Goal: Check status: Check status

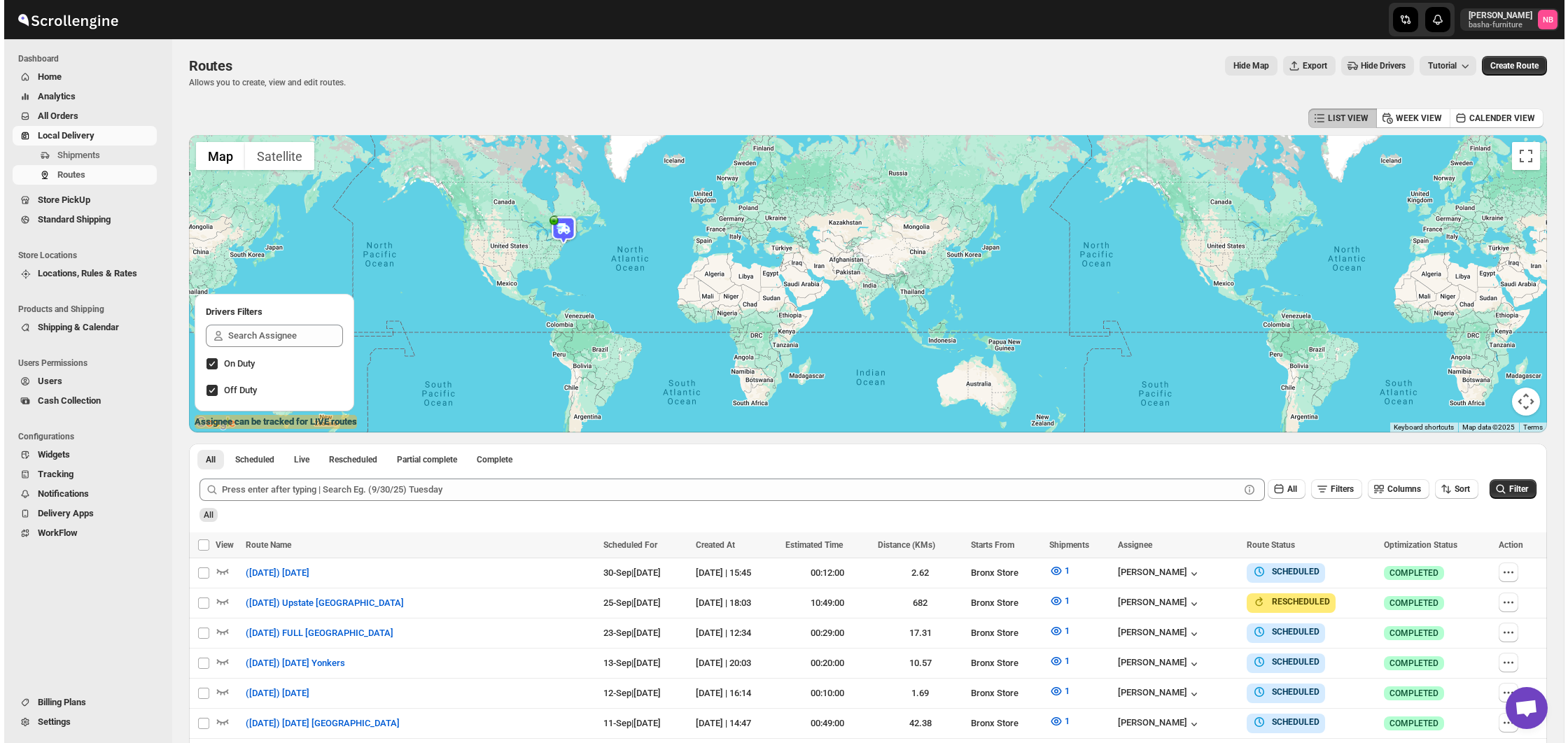
scroll to position [210, 0]
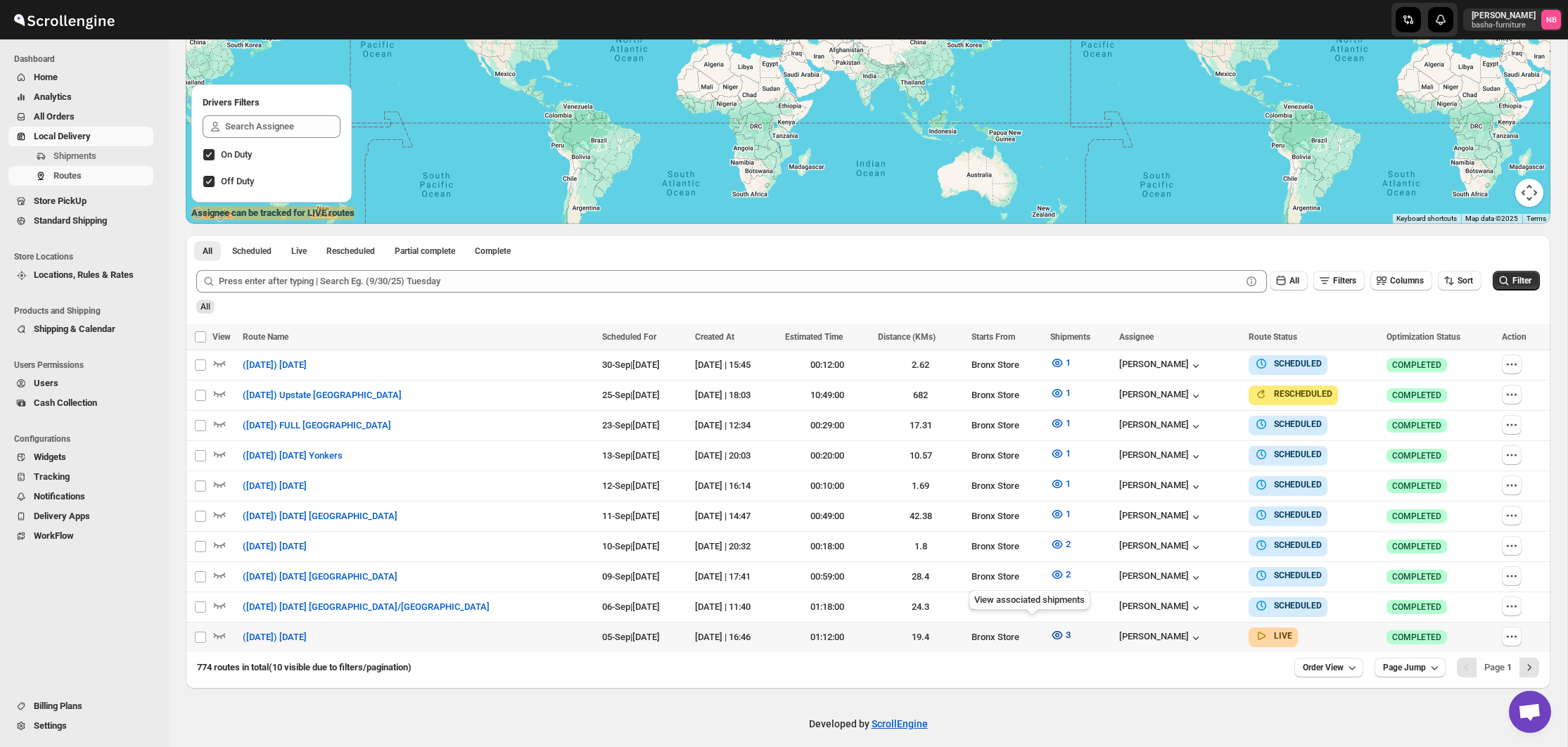
click at [1051, 629] on icon "button" at bounding box center [1057, 635] width 14 height 14
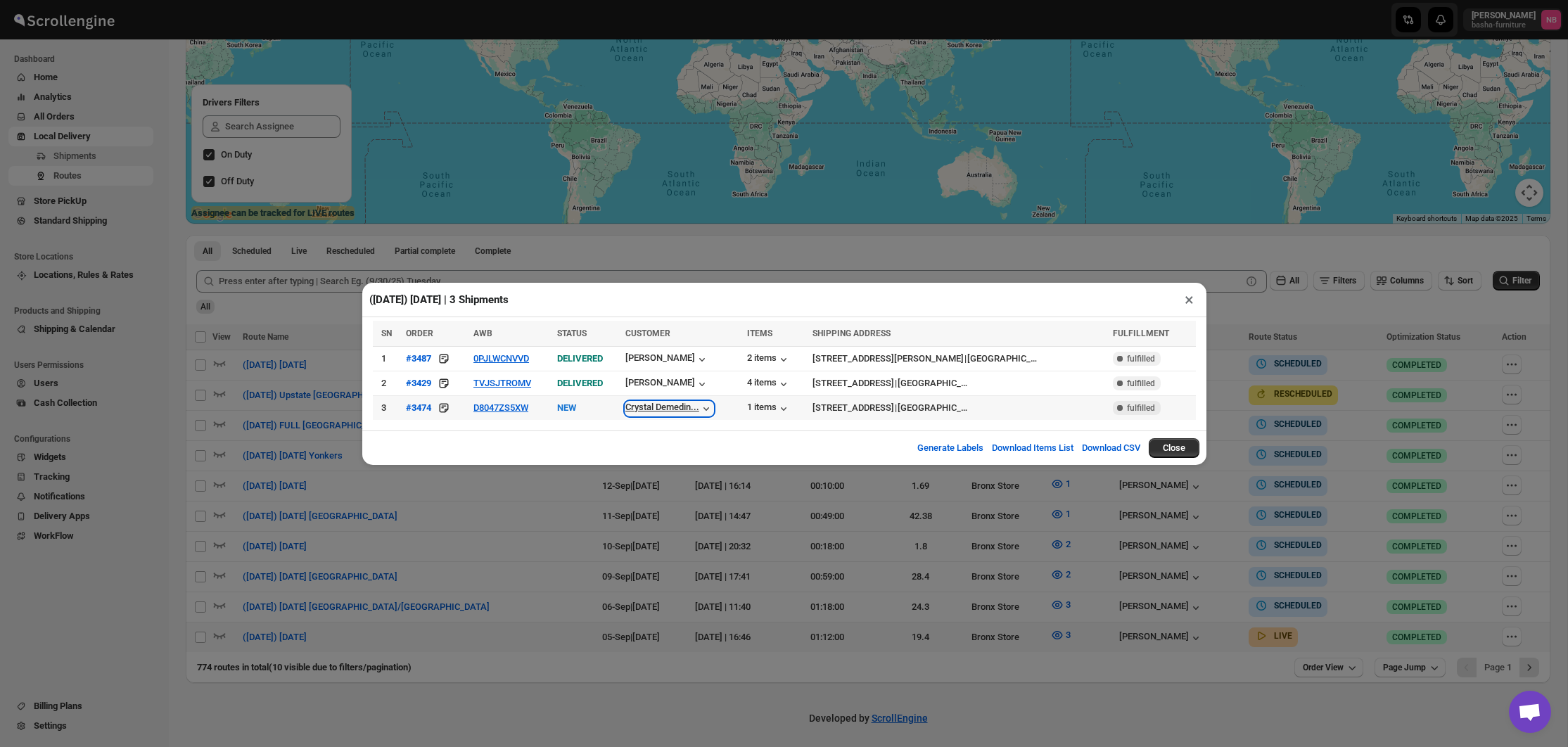
click at [714, 410] on icon "button" at bounding box center [706, 408] width 14 height 14
click at [889, 402] on div "[STREET_ADDRESS]" at bounding box center [853, 408] width 81 height 14
click at [685, 404] on div "Crystal Demedin..." at bounding box center [663, 407] width 74 height 11
click at [657, 540] on span "View Customer" at bounding box center [679, 538] width 57 height 11
click at [418, 410] on div "#3474" at bounding box center [419, 408] width 25 height 11
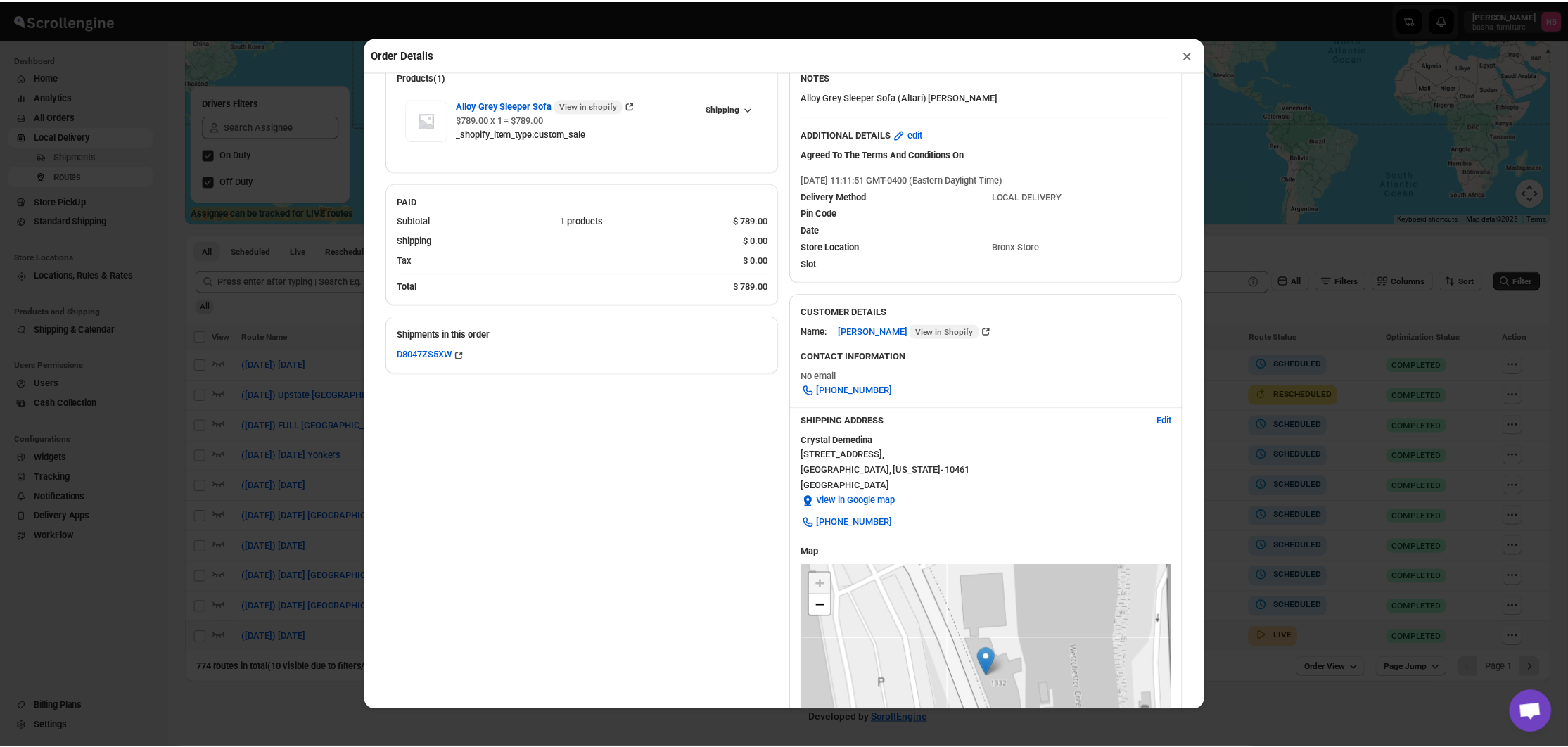
scroll to position [127, 0]
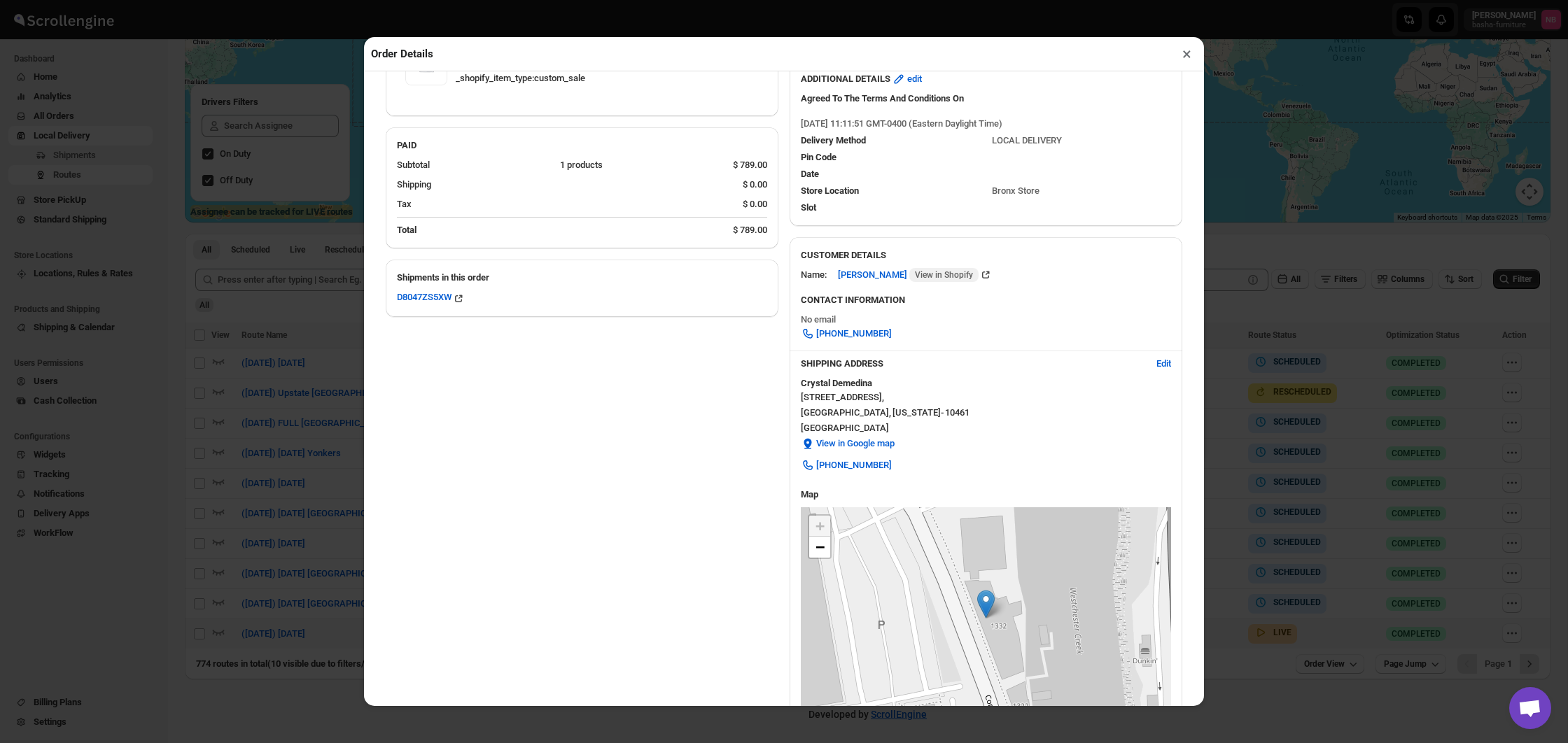
click at [275, 237] on div "Order Details × Order #3474 View in shopify View in new tab Order Placed : [DAT…" at bounding box center [784, 372] width 1568 height 743
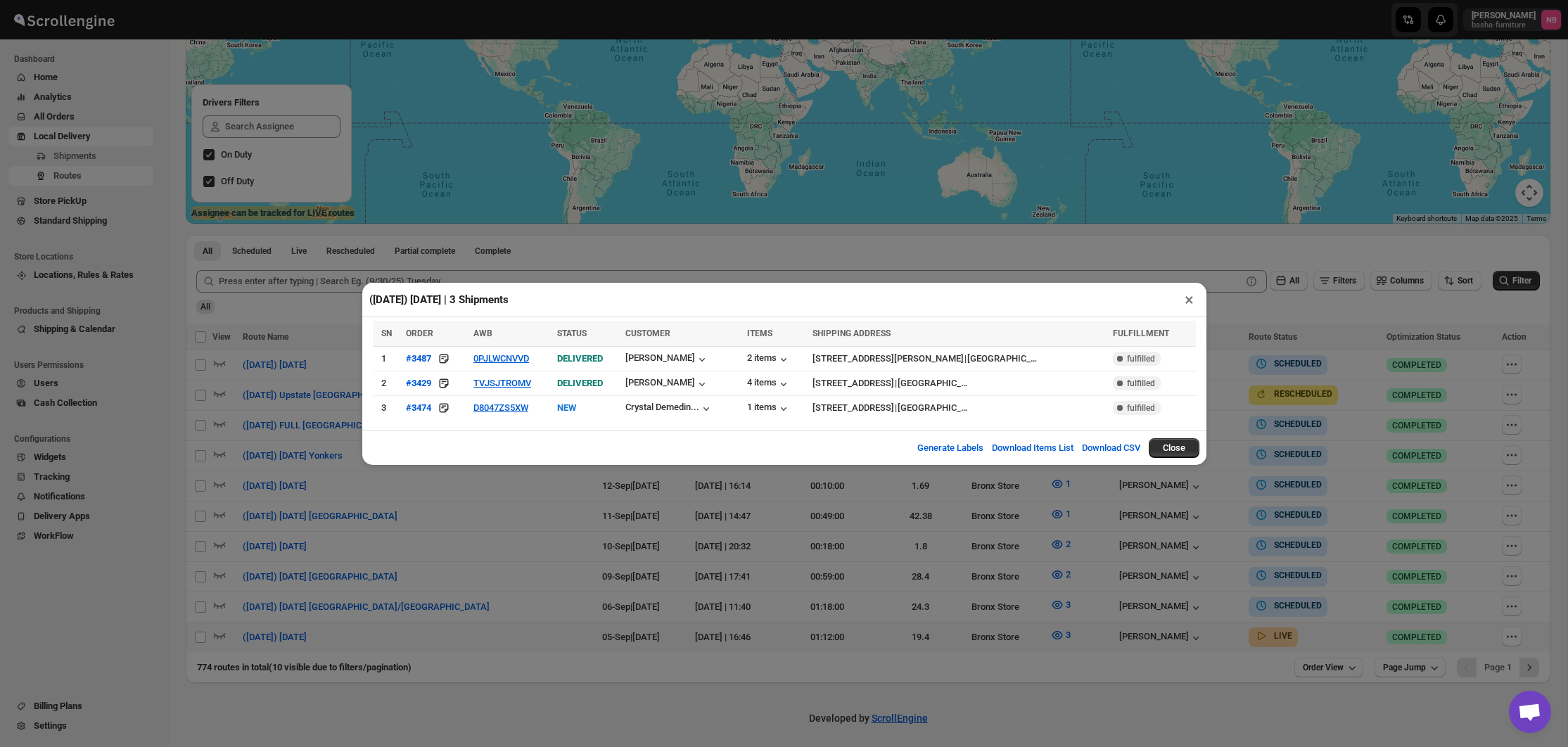
click at [1400, 342] on div "([DATE]) [DATE] | 3 Shipments × SN ORDER AWB STATUS CUSTOMER ITEMS SHIPPING ADD…" at bounding box center [784, 374] width 1568 height 747
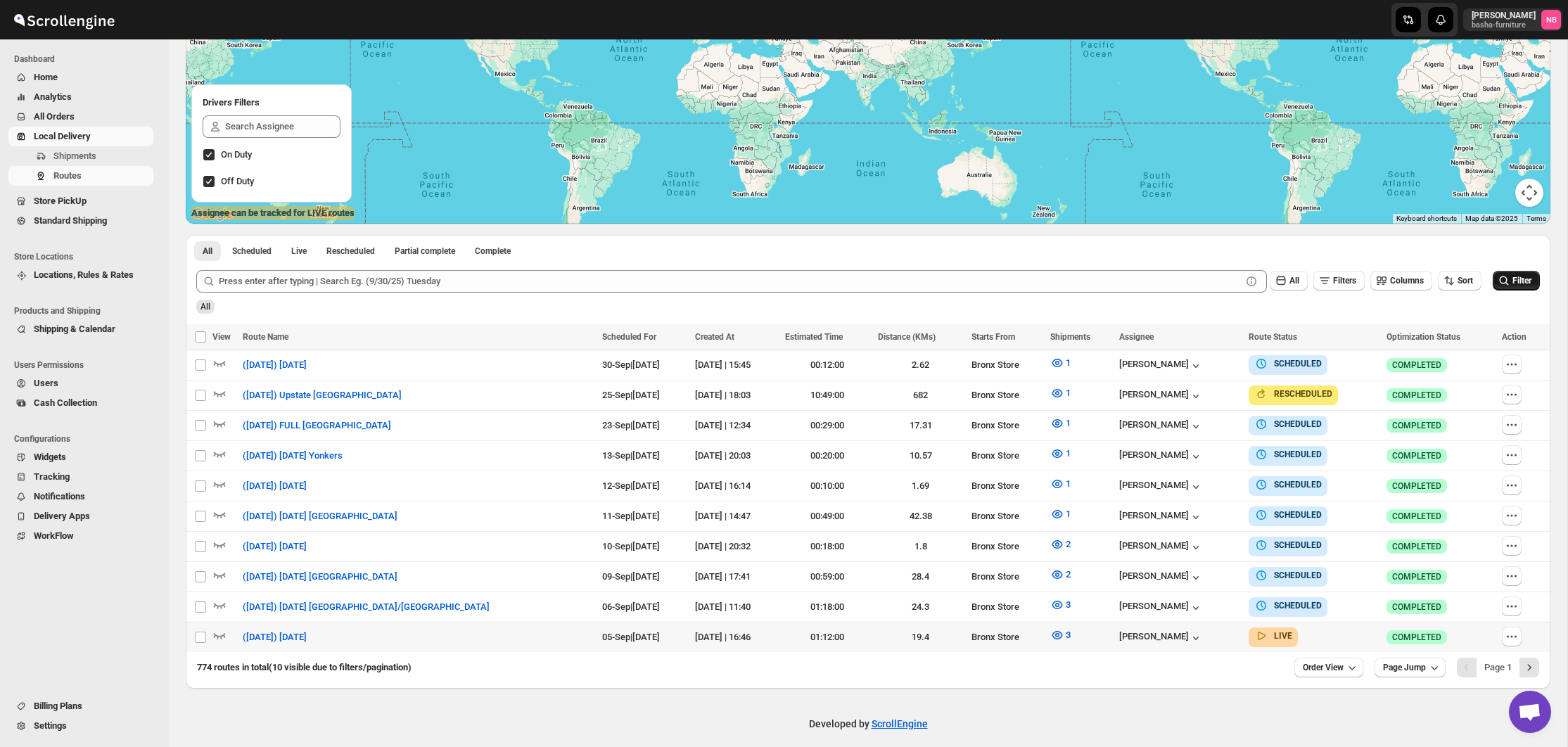
click at [1516, 280] on span "Filter" at bounding box center [1522, 281] width 19 height 10
click at [1518, 280] on span "Filter" at bounding box center [1522, 281] width 19 height 10
click at [1066, 633] on span "3" at bounding box center [1068, 635] width 5 height 11
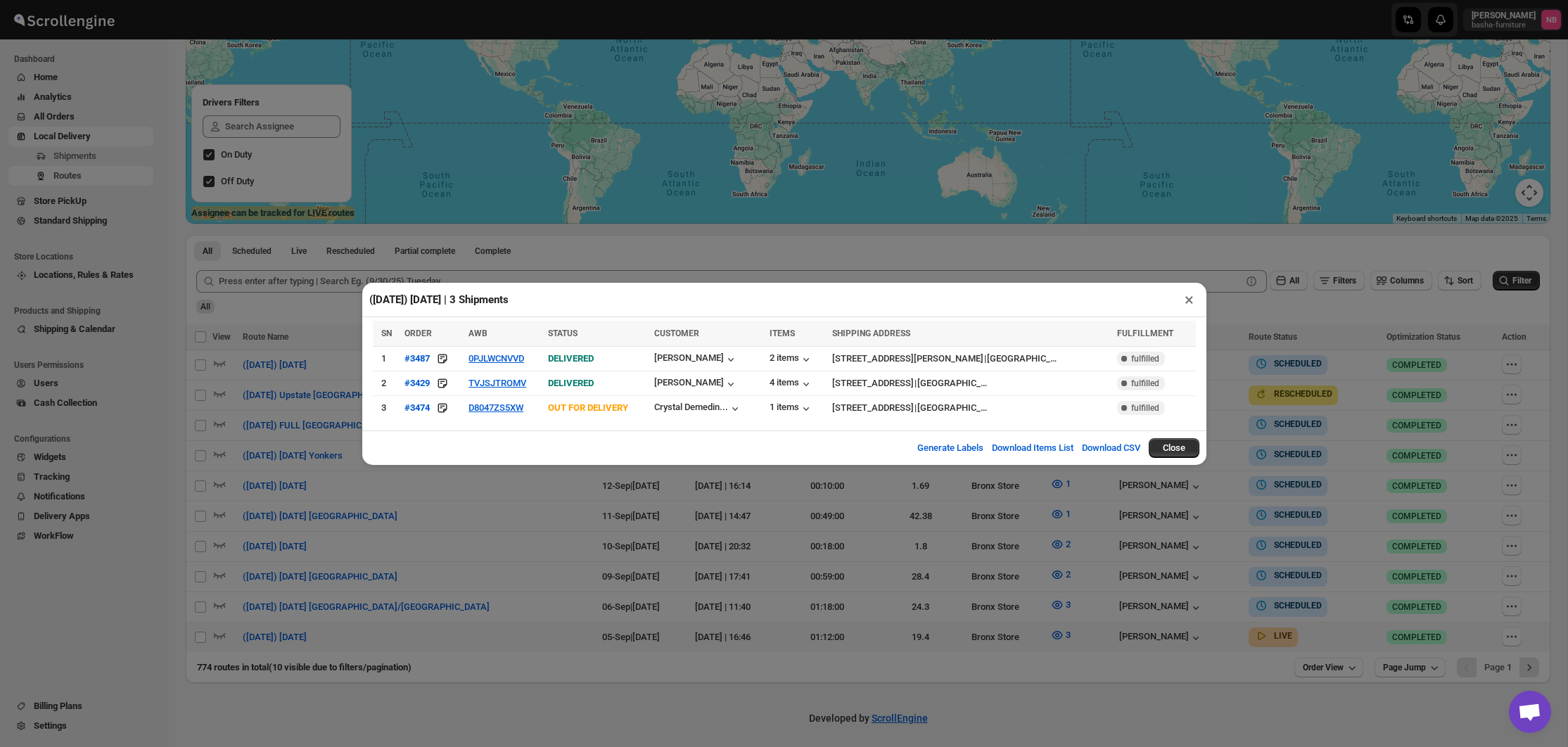
click at [704, 520] on div "([DATE]) [DATE] | 3 Shipments × SN ORDER AWB STATUS CUSTOMER ITEMS SHIPPING ADD…" at bounding box center [784, 374] width 1568 height 747
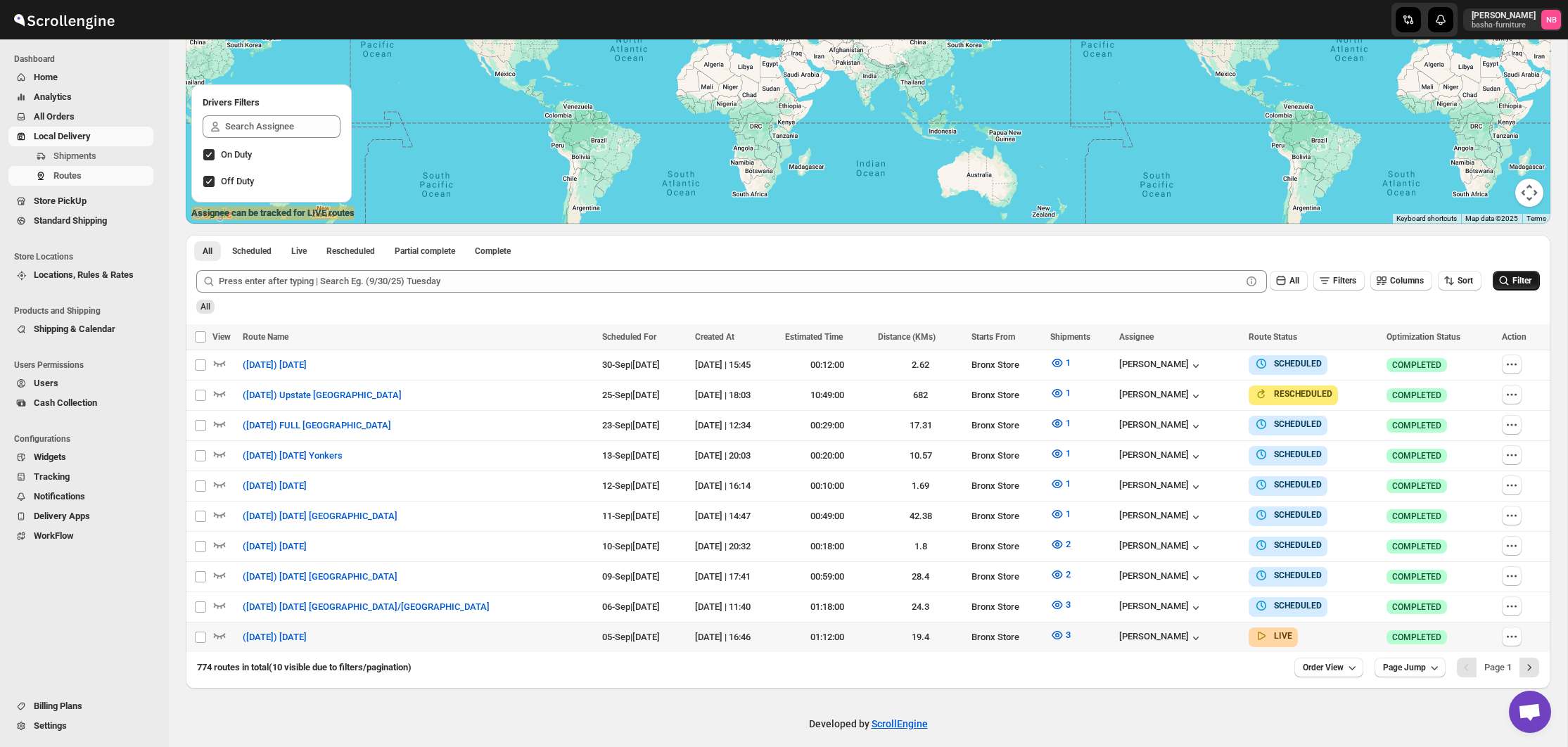
click at [1506, 278] on icon "submit" at bounding box center [1503, 280] width 14 height 14
click at [1521, 280] on span "Filter" at bounding box center [1522, 281] width 19 height 10
click at [1051, 631] on icon "button" at bounding box center [1057, 635] width 14 height 14
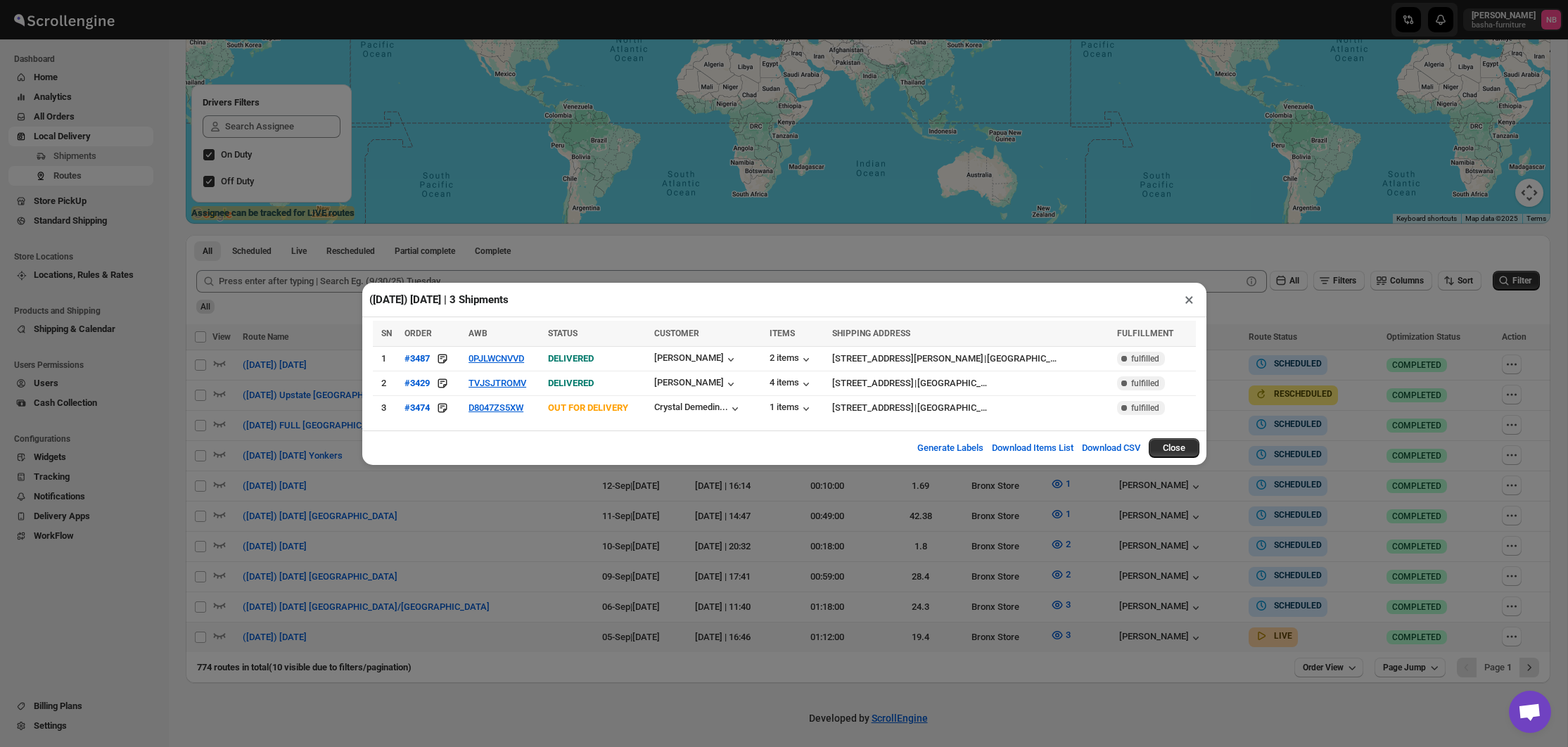
click at [676, 536] on div "([DATE]) [DATE] | 3 Shipments × SN ORDER AWB STATUS CUSTOMER ITEMS SHIPPING ADD…" at bounding box center [784, 374] width 1568 height 747
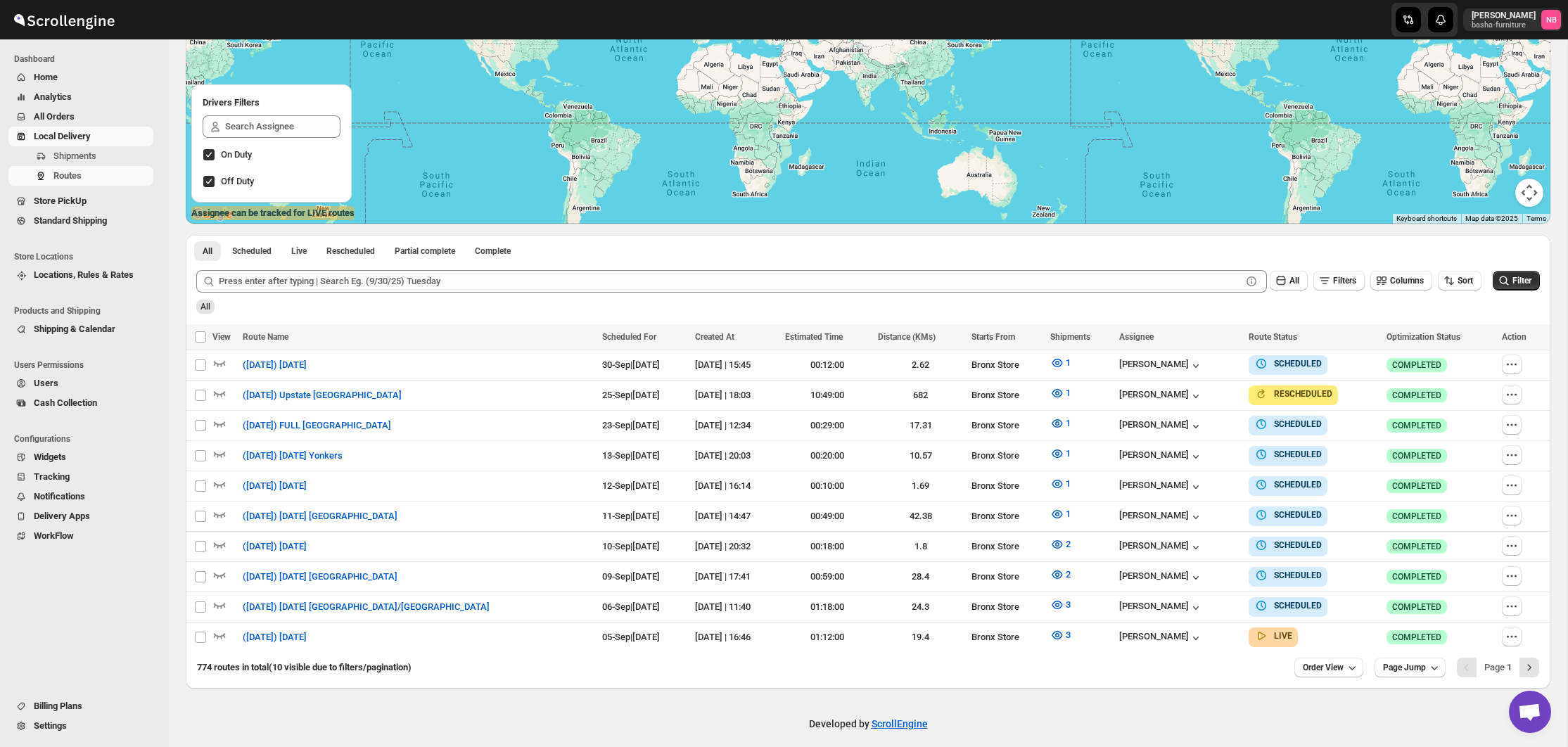
click at [1505, 280] on icon "submit" at bounding box center [1504, 280] width 9 height 9
click at [1504, 277] on icon "submit" at bounding box center [1503, 280] width 14 height 14
click at [1520, 281] on span "Filter" at bounding box center [1522, 281] width 19 height 10
click at [1051, 629] on icon "button" at bounding box center [1057, 635] width 14 height 14
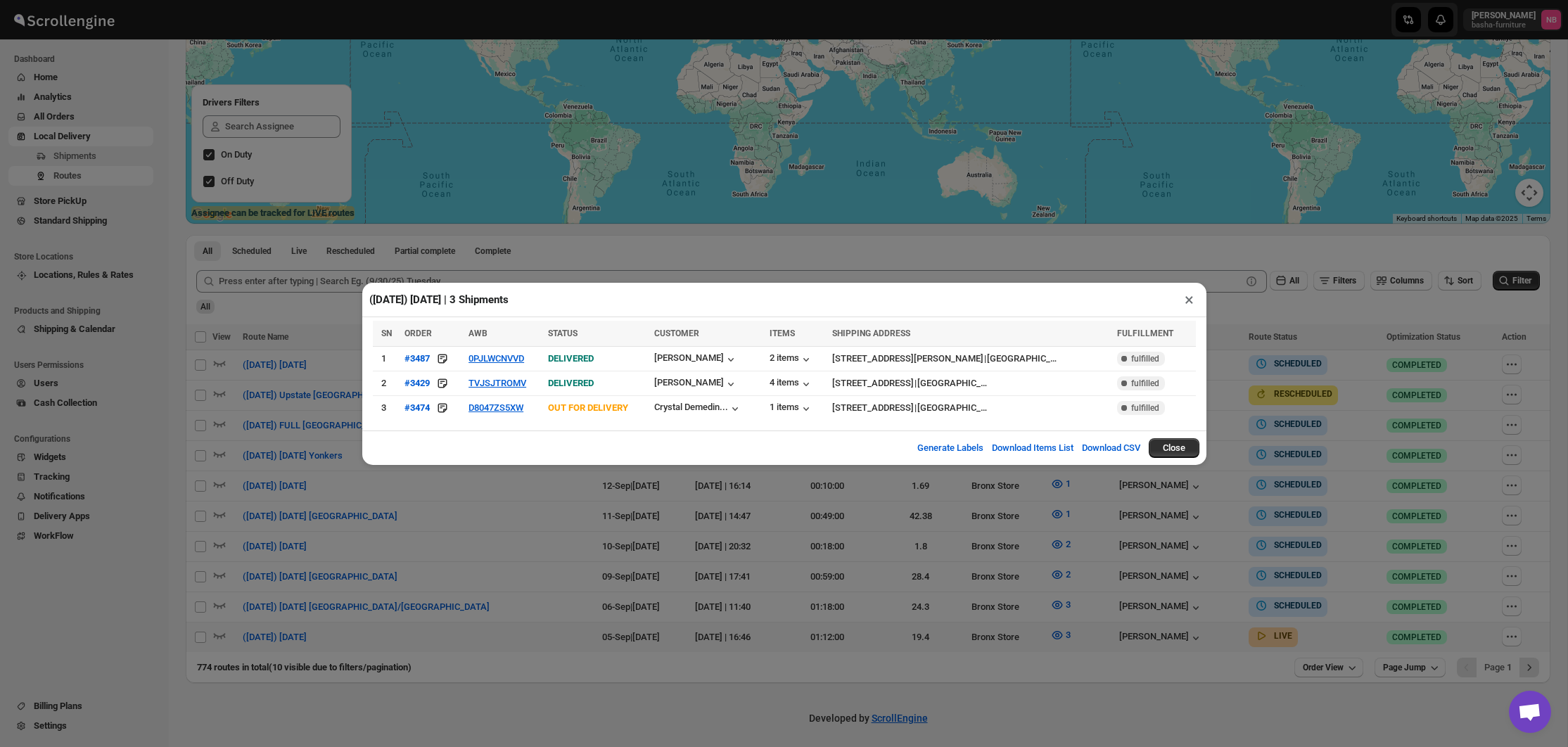
click at [903, 512] on div "([DATE]) [DATE] | 3 Shipments × SN ORDER AWB STATUS CUSTOMER ITEMS SHIPPING ADD…" at bounding box center [784, 374] width 1568 height 747
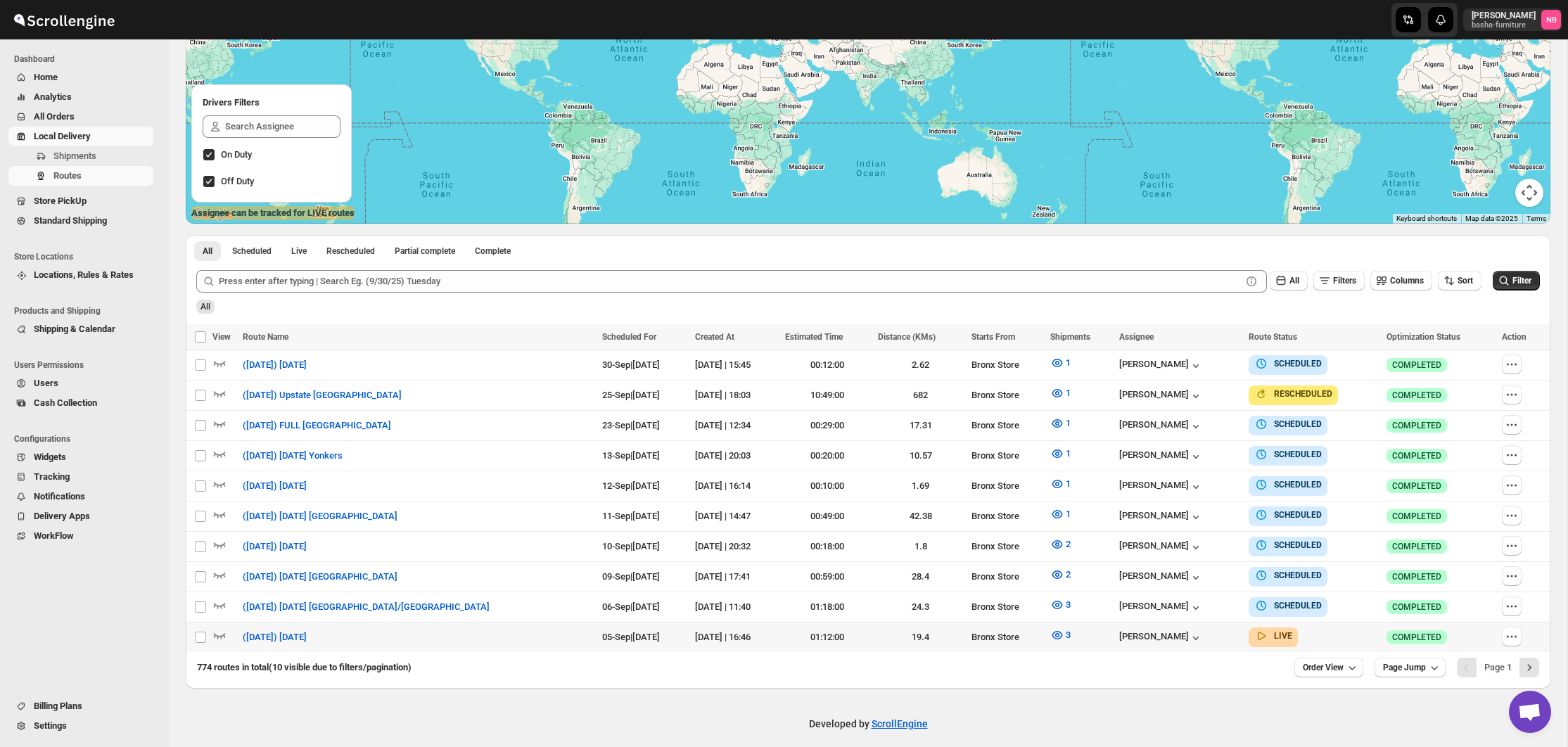
click at [1503, 283] on icon "submit" at bounding box center [1503, 280] width 14 height 14
click at [1515, 283] on span "Filter" at bounding box center [1522, 281] width 19 height 10
click at [1051, 479] on icon "button" at bounding box center [1057, 483] width 14 height 14
